Goal: Navigation & Orientation: Find specific page/section

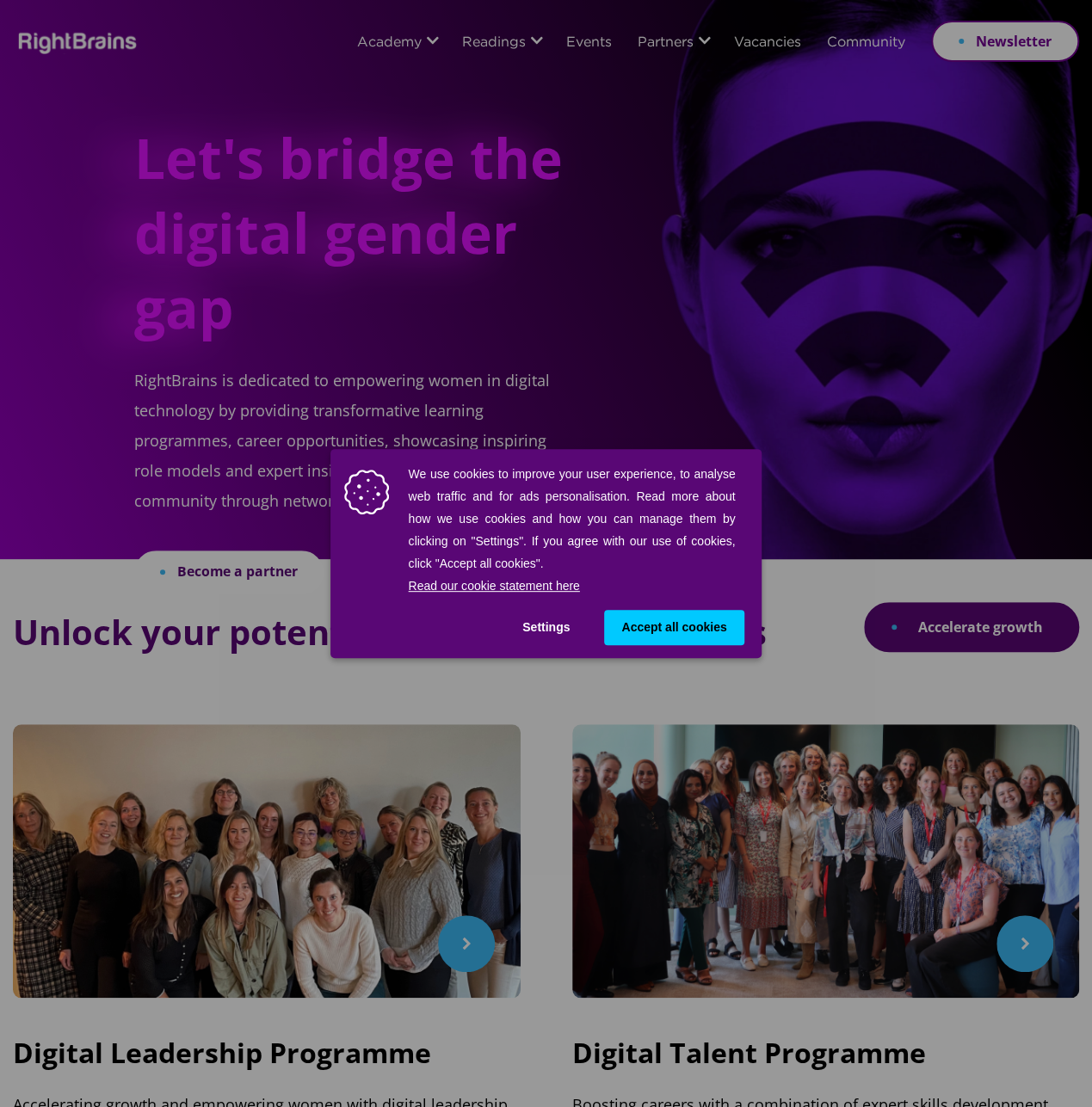
click at [690, 636] on button "Accept all cookies" at bounding box center [674, 628] width 139 height 35
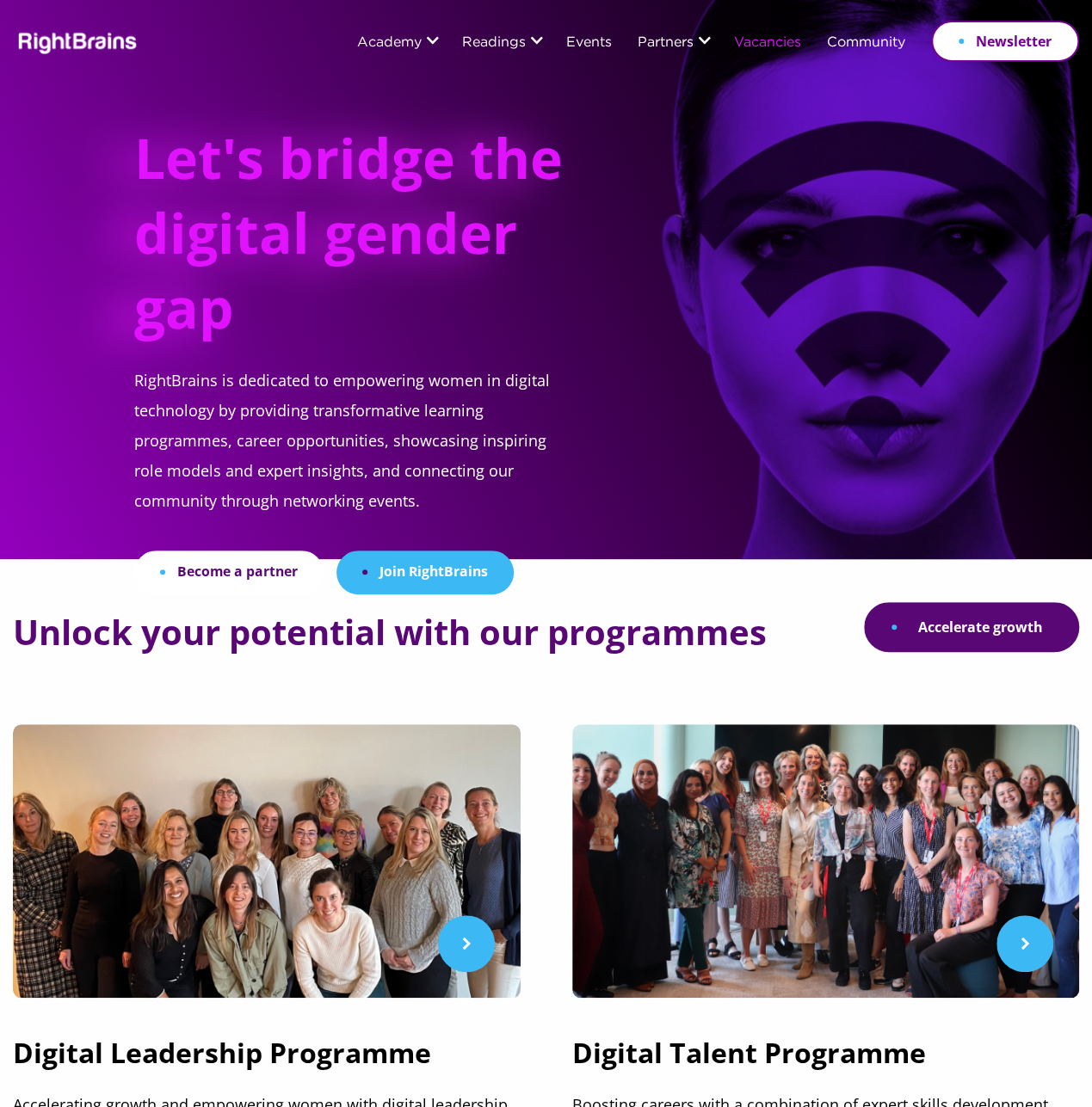
click at [734, 44] on link "Vacancies" at bounding box center [767, 43] width 67 height 15
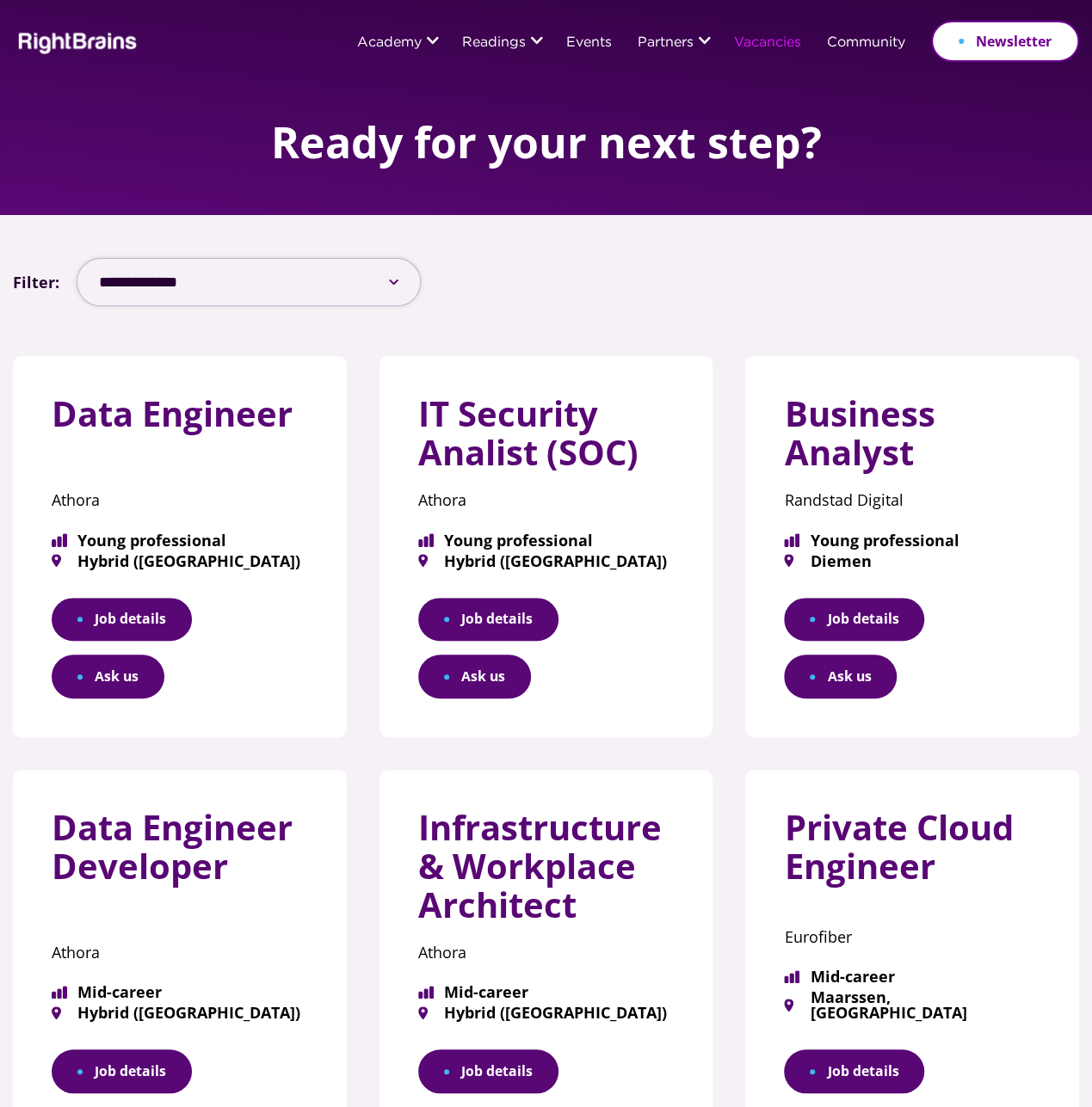
click at [208, 304] on select "**********" at bounding box center [248, 282] width 344 height 48
click at [120, 636] on link "Job details" at bounding box center [122, 620] width 140 height 44
click at [892, 633] on link "Job details" at bounding box center [853, 620] width 140 height 44
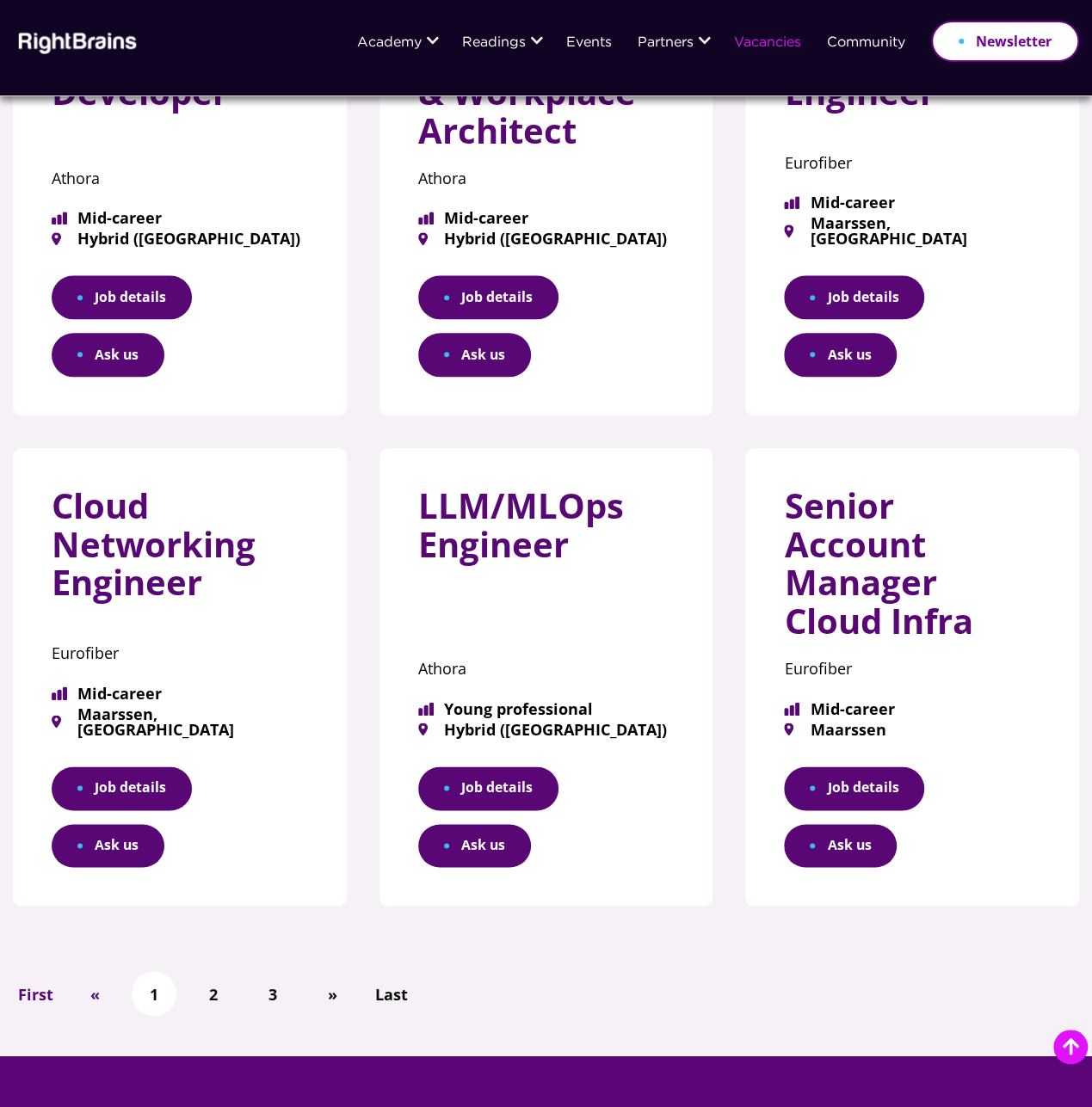
scroll to position [1118, 0]
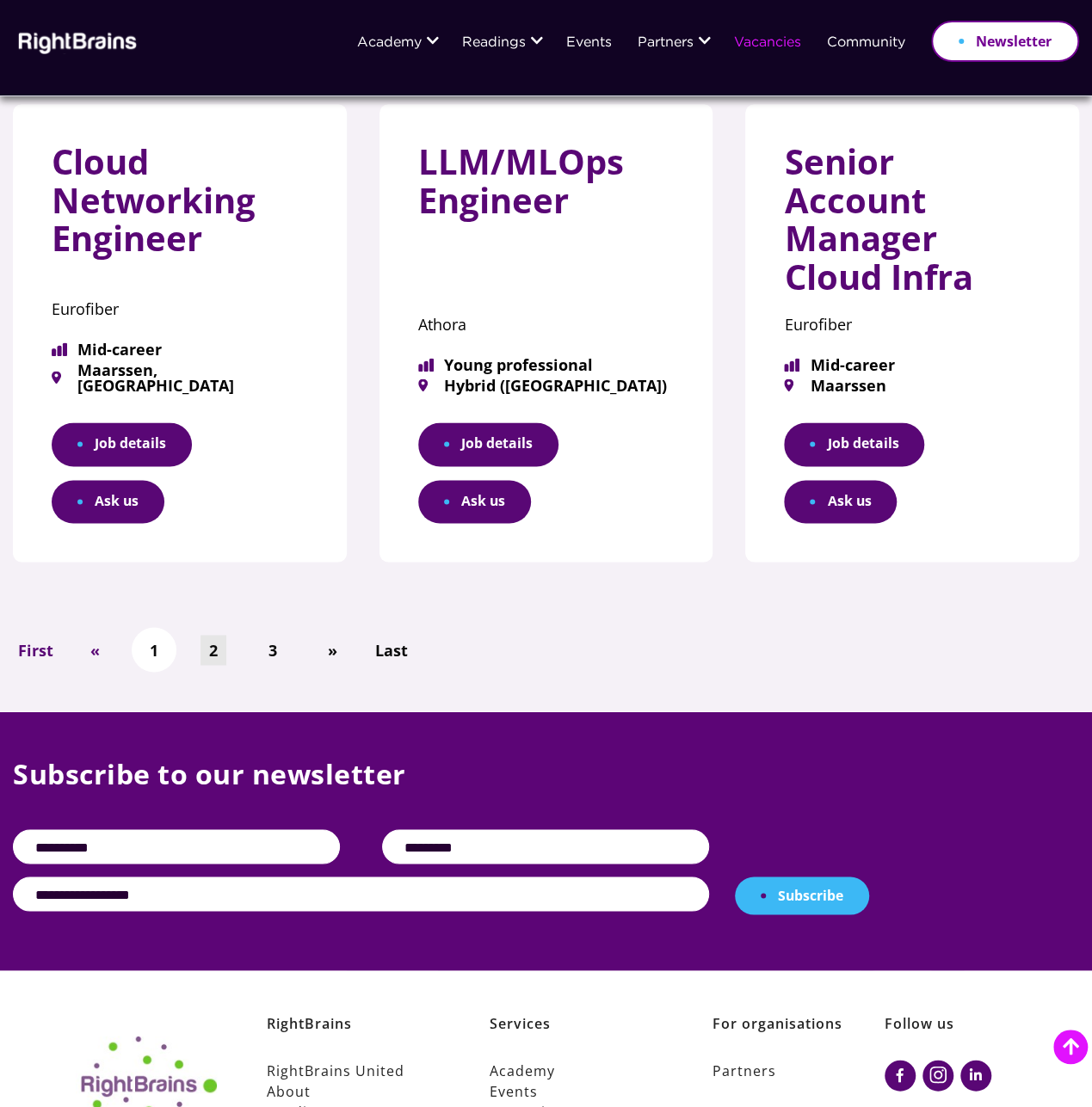
click at [216, 658] on link "2" at bounding box center [213, 650] width 26 height 30
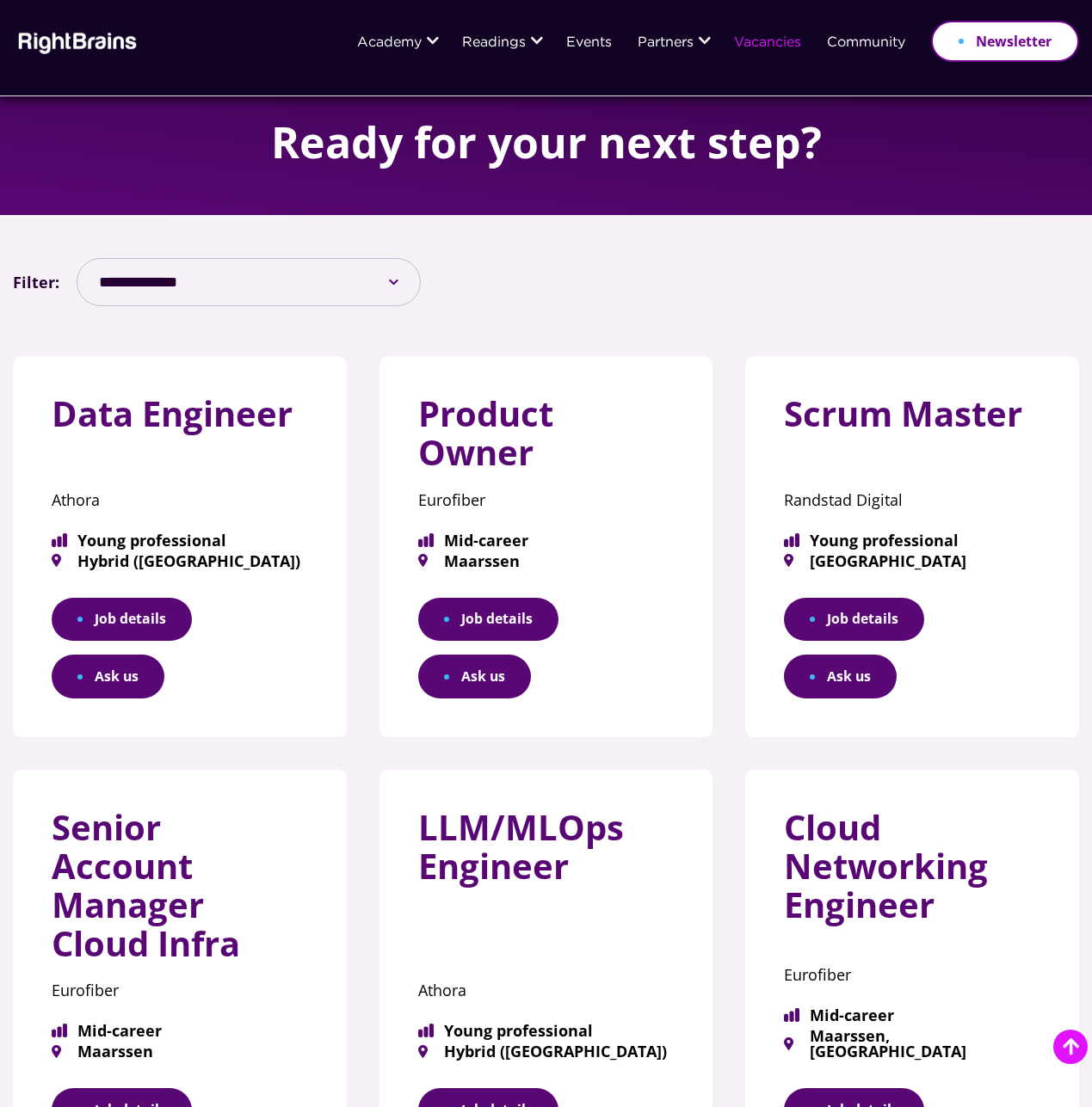
scroll to position [774, 0]
